Goal: Information Seeking & Learning: Learn about a topic

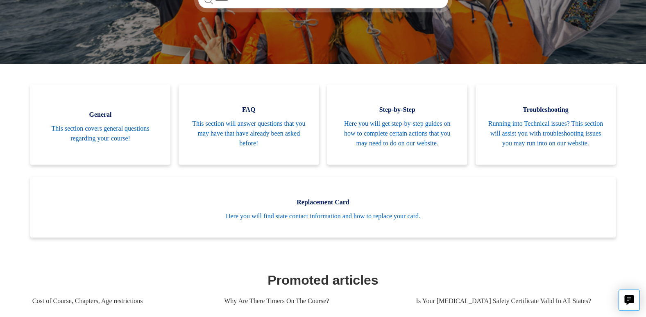
scroll to position [153, 0]
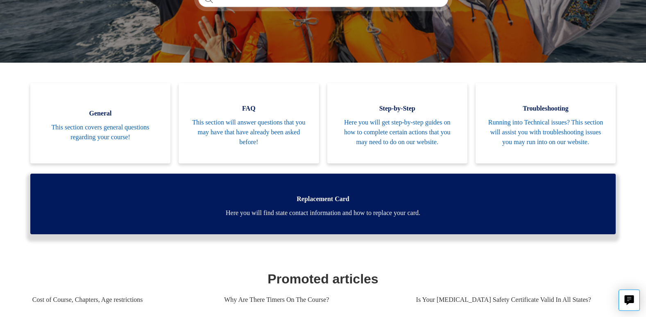
click at [332, 204] on span "Replacement Card" at bounding box center [323, 199] width 560 height 10
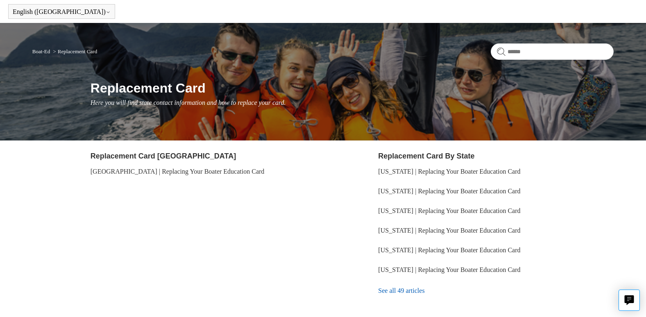
scroll to position [32, 0]
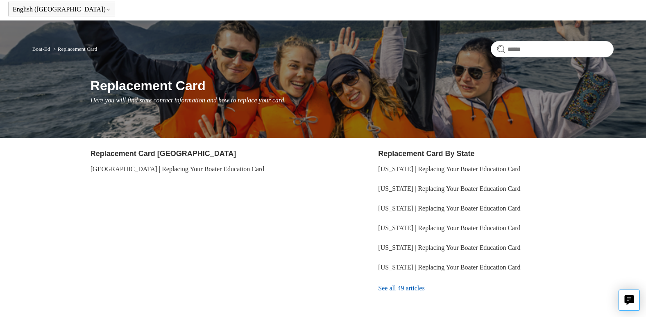
click at [417, 289] on link "See all 49 articles" at bounding box center [495, 288] width 235 height 22
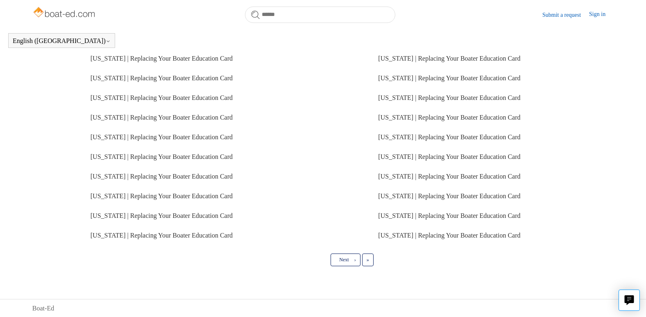
scroll to position [193, 0]
